Goal: Information Seeking & Learning: Check status

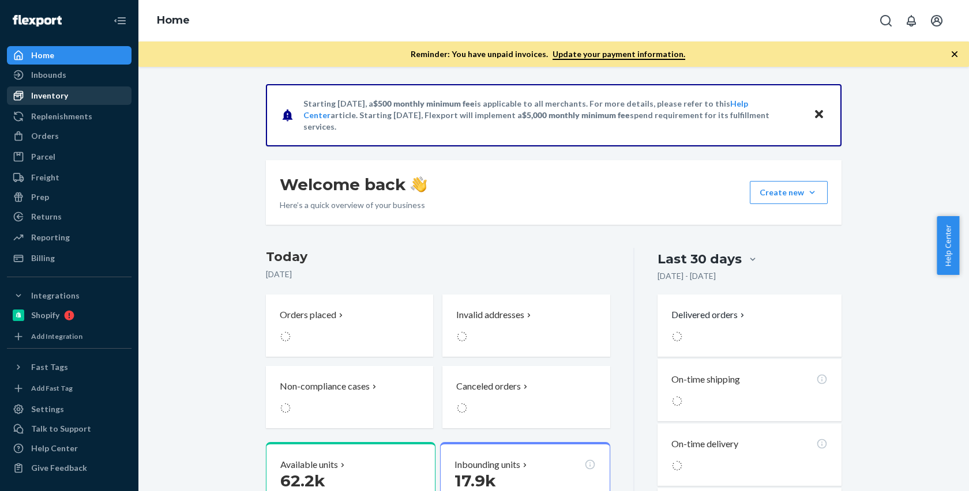
click at [57, 103] on div "Inventory" at bounding box center [69, 96] width 122 height 16
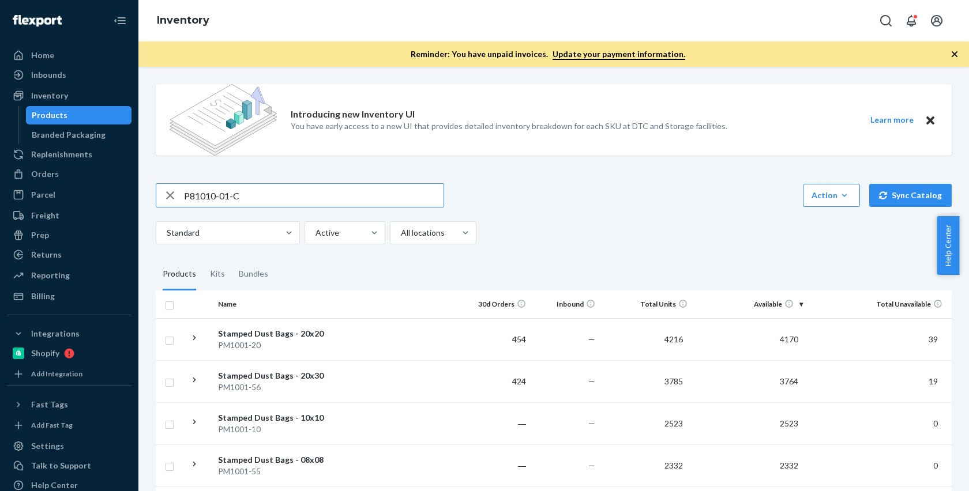
type input "P81010-01-C"
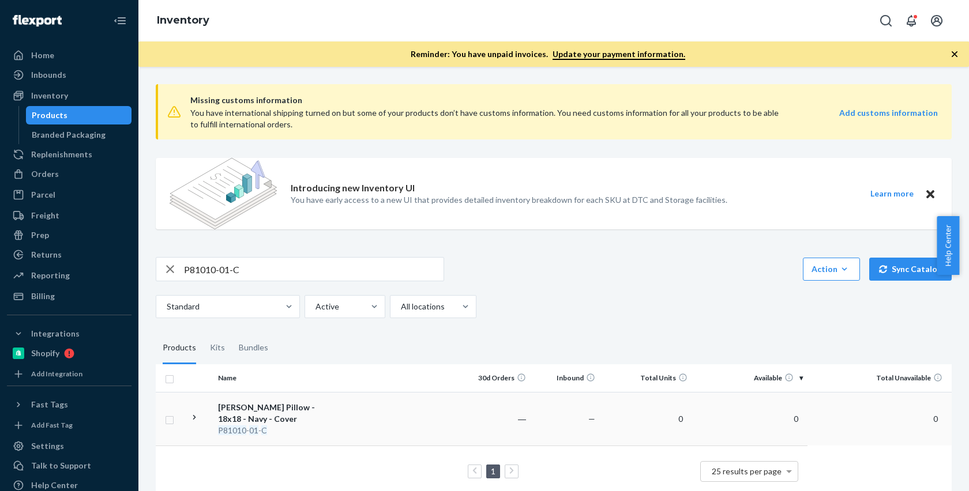
click at [301, 411] on div "[PERSON_NAME] Pillow - 18x18 - Navy - Cover" at bounding box center [278, 413] width 121 height 23
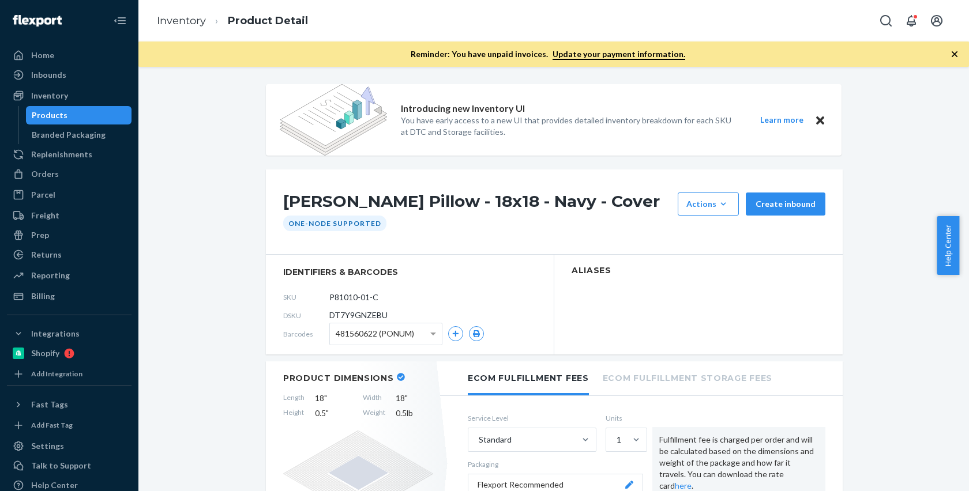
click at [400, 337] on span "481560622 (PONUM)" at bounding box center [375, 334] width 78 height 20
click at [564, 326] on section "Aliases" at bounding box center [698, 305] width 288 height 100
click at [455, 333] on button "button" at bounding box center [455, 333] width 15 height 15
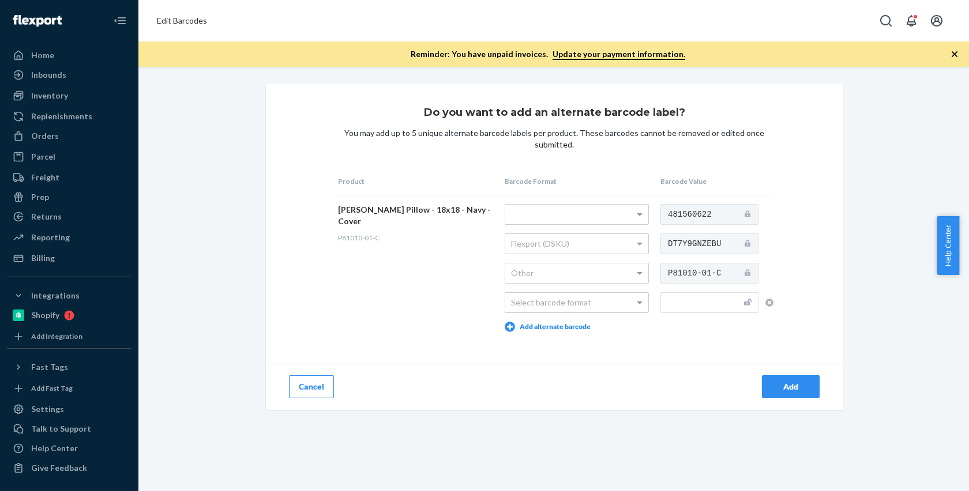
click at [660, 300] on input "text" at bounding box center [709, 302] width 98 height 21
paste input "810150062786"
type input "810150062786"
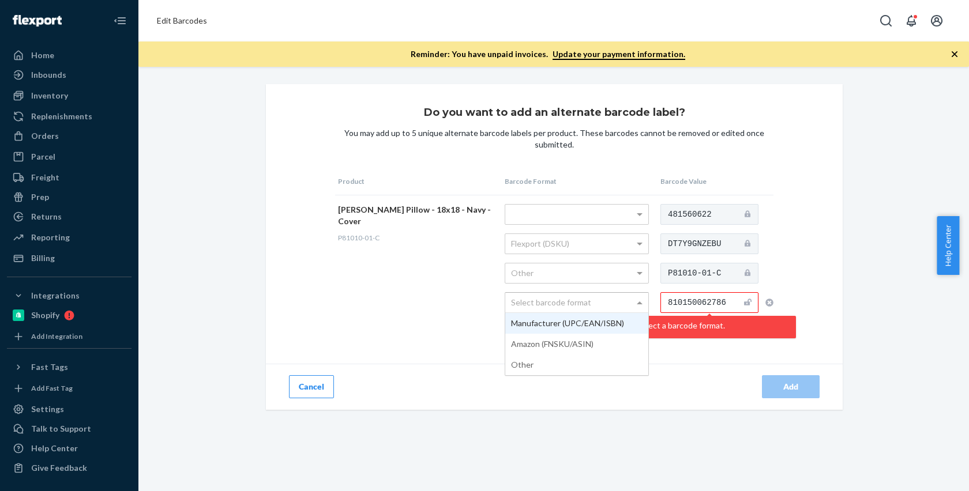
click at [576, 307] on div "Select barcode format" at bounding box center [576, 303] width 143 height 20
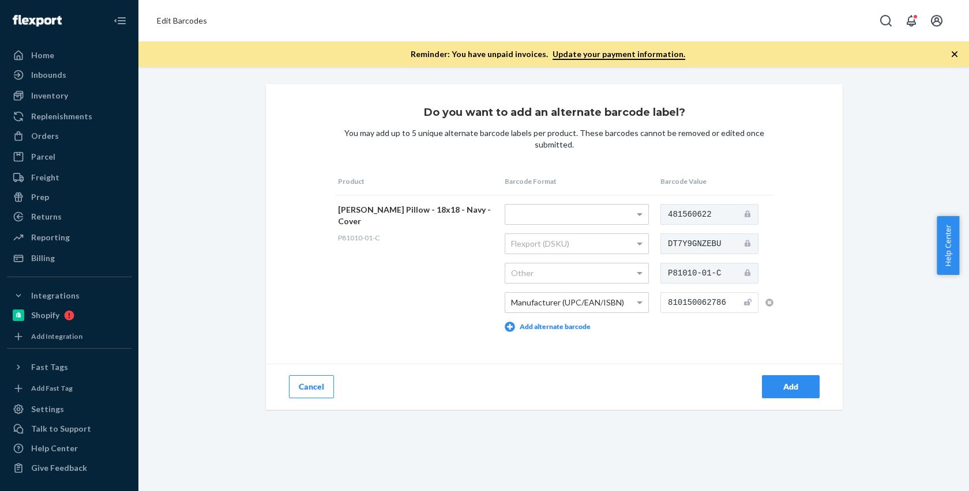
click at [795, 383] on div "Add" at bounding box center [791, 387] width 38 height 12
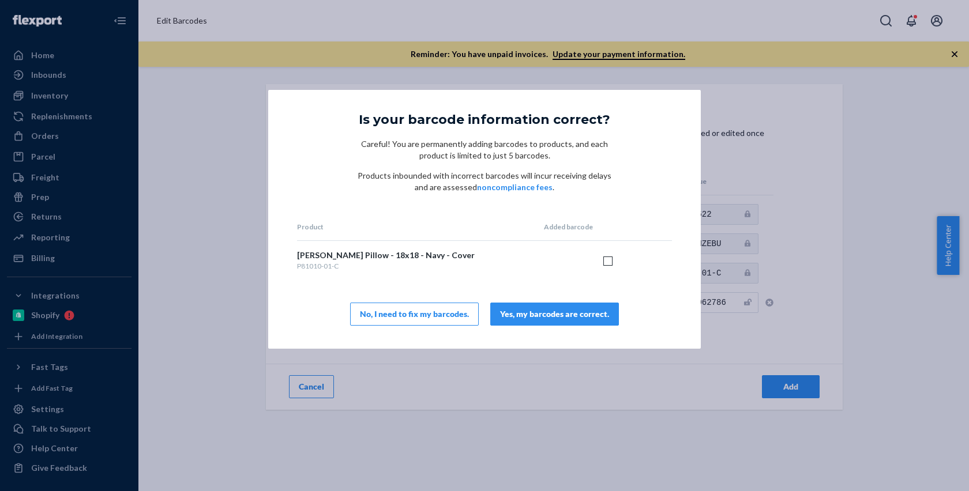
click at [578, 332] on div "Is your barcode information correct? Careful! You are permanently adding barcod…" at bounding box center [484, 219] width 433 height 259
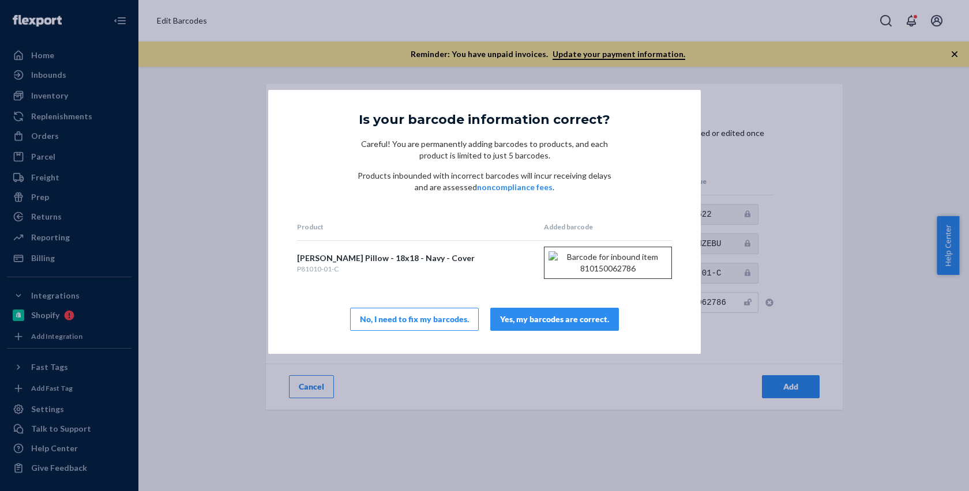
click at [581, 325] on div "Yes, my barcodes are correct." at bounding box center [554, 320] width 109 height 12
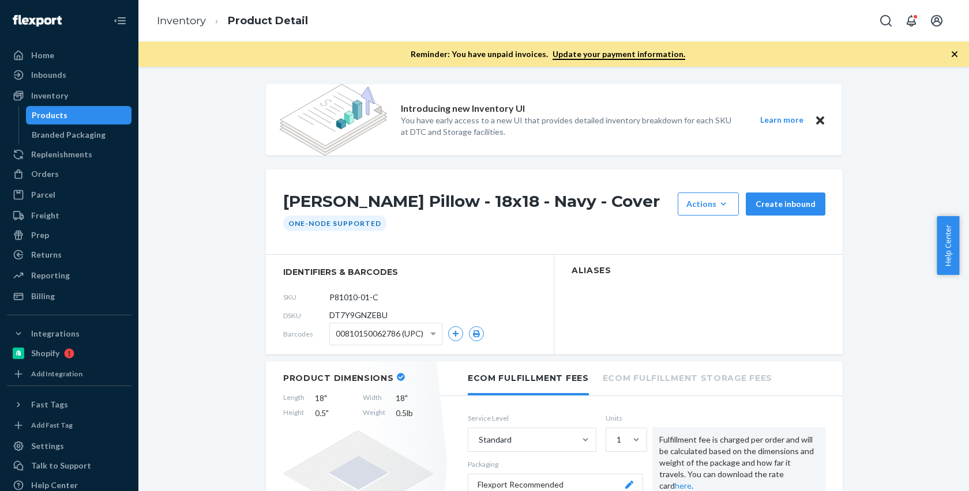
click at [171, 28] on li "Inventory" at bounding box center [181, 21] width 49 height 15
click at [167, 21] on link "Inventory" at bounding box center [181, 20] width 49 height 13
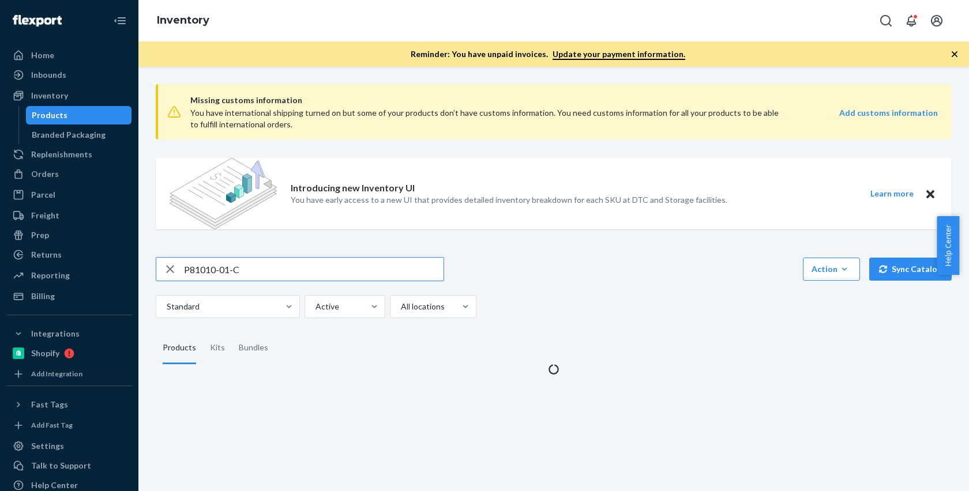
click at [306, 273] on input "P81010-01-C" at bounding box center [314, 269] width 260 height 23
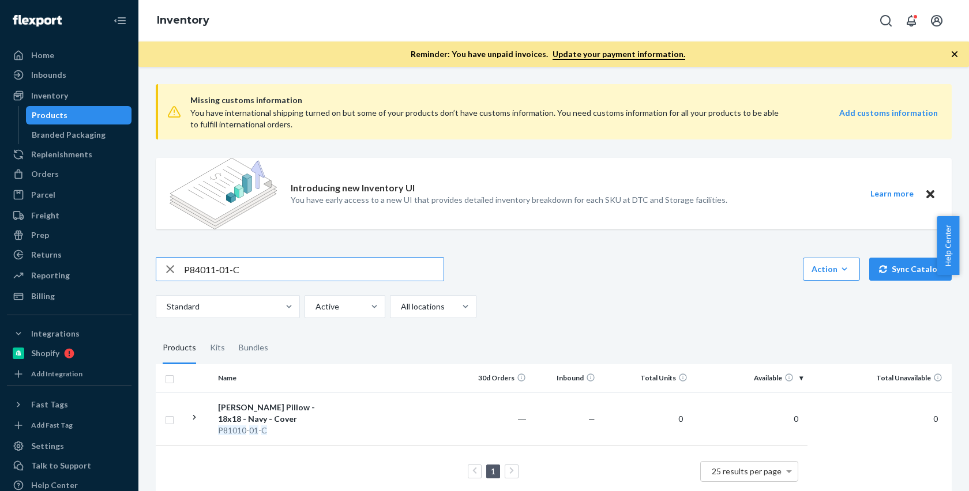
type input "P84011-01-C"
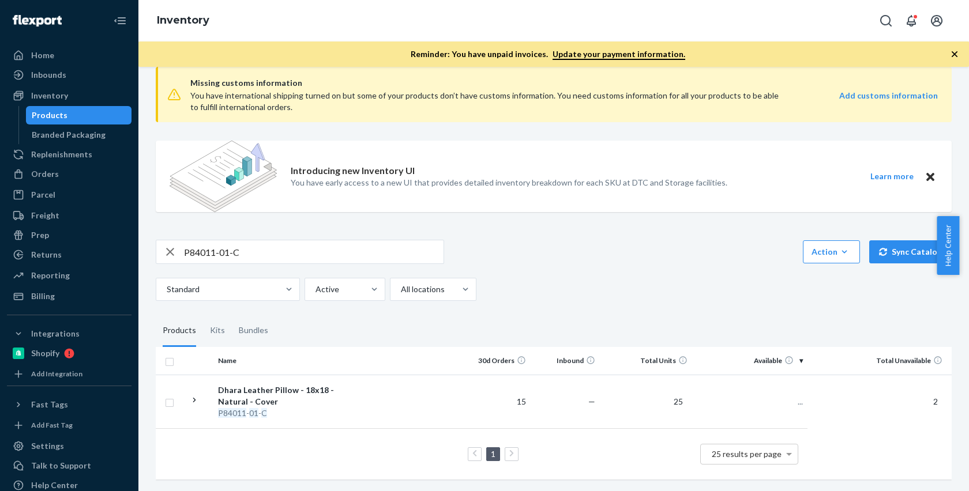
scroll to position [25, 0]
click at [418, 391] on td at bounding box center [402, 402] width 118 height 54
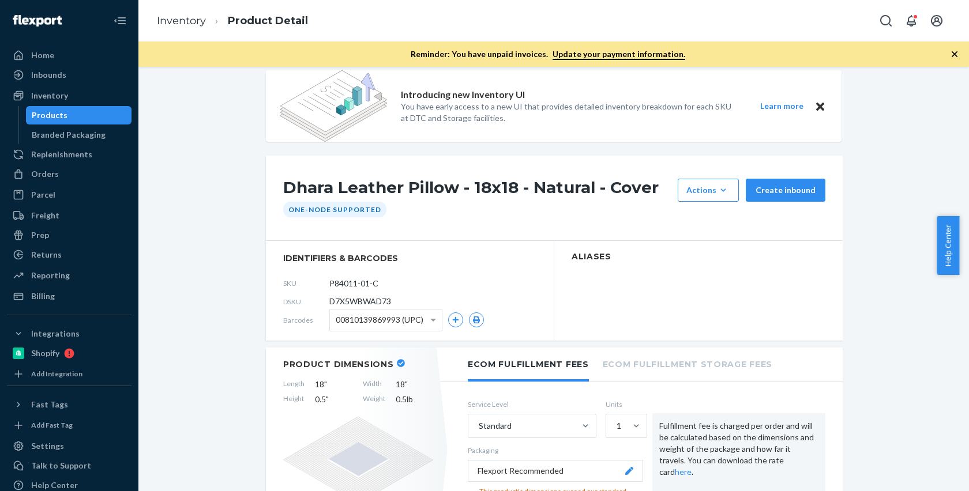
scroll to position [17, 0]
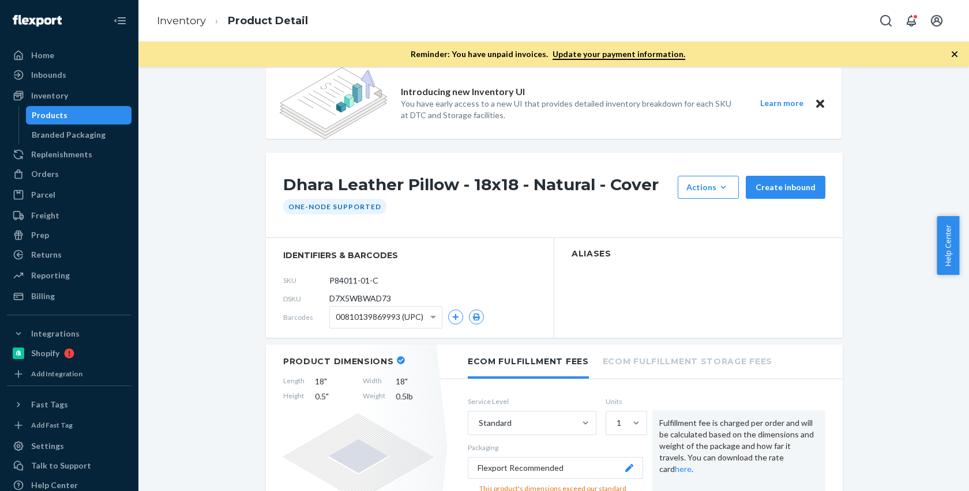
click at [344, 296] on span "D7X5WBWAD73" at bounding box center [360, 299] width 62 height 12
copy span "D7X5WBWAD73"
click at [189, 31] on ol "Inventory Product Detail" at bounding box center [233, 21] width 170 height 34
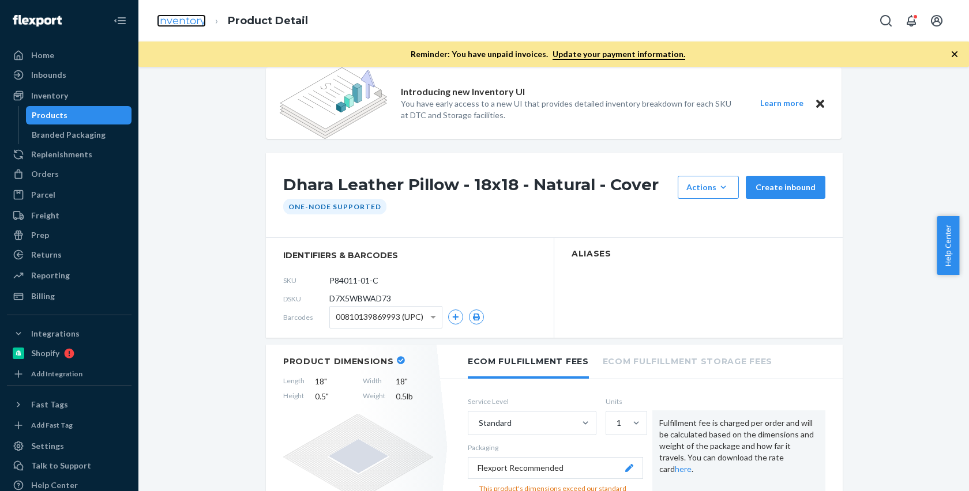
click at [182, 20] on link "Inventory" at bounding box center [181, 20] width 49 height 13
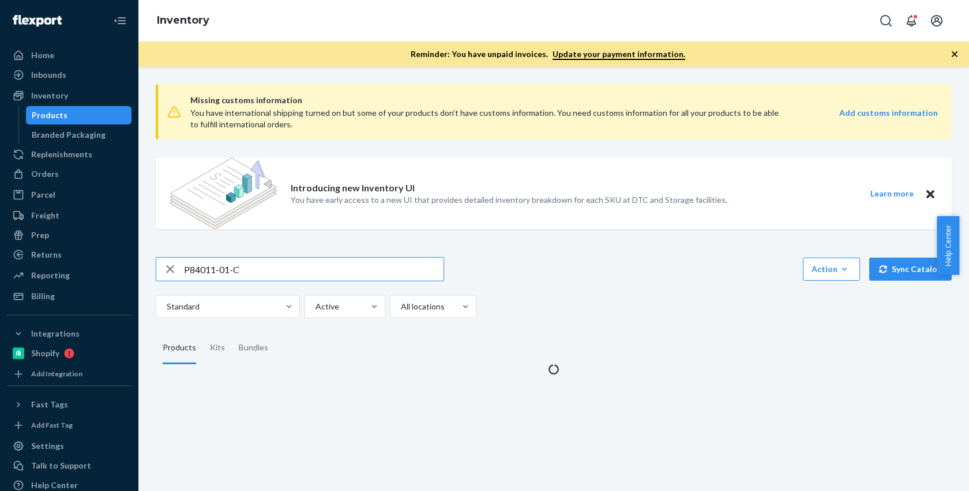
click at [318, 283] on div "P84011-01-C Action Create product Create kit or bundle Bulk create products Bul…" at bounding box center [554, 287] width 796 height 61
click at [303, 273] on input "P84011-01-C" at bounding box center [314, 269] width 260 height 23
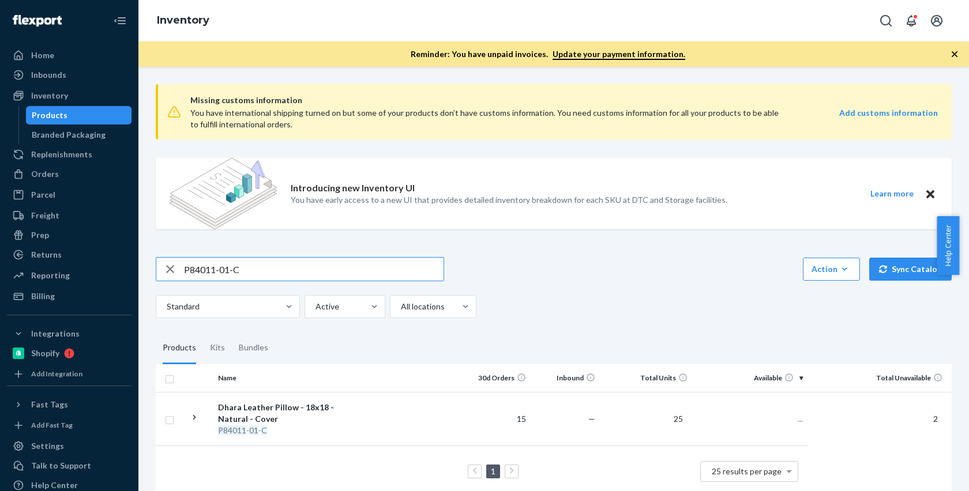
paste input "58014-02"
type input "P58014-02-C"
click at [357, 426] on td at bounding box center [402, 419] width 118 height 54
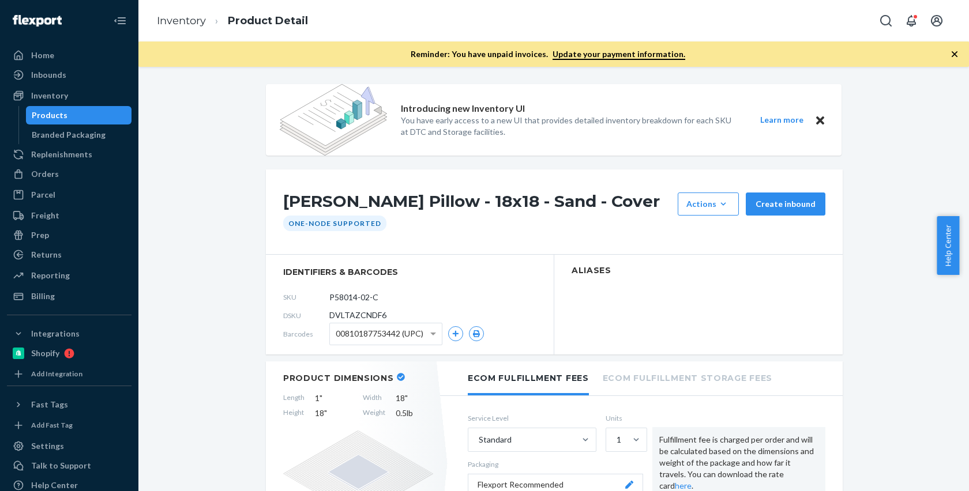
click at [357, 314] on span "DVLTAZCNDF6" at bounding box center [357, 316] width 57 height 12
copy span "DVLTAZCNDF6"
